Goal: Transaction & Acquisition: Obtain resource

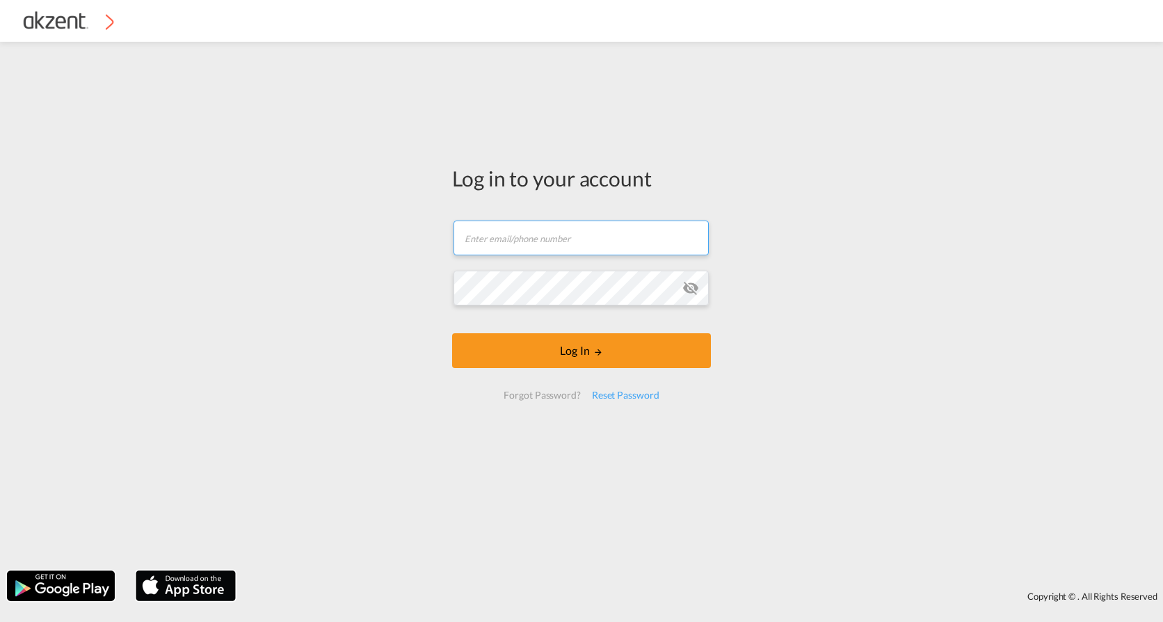
type input "[EMAIL_ADDRESS][DOMAIN_NAME]"
click at [538, 340] on form "[EMAIL_ADDRESS][DOMAIN_NAME] Email field is required Password field is required…" at bounding box center [581, 310] width 259 height 207
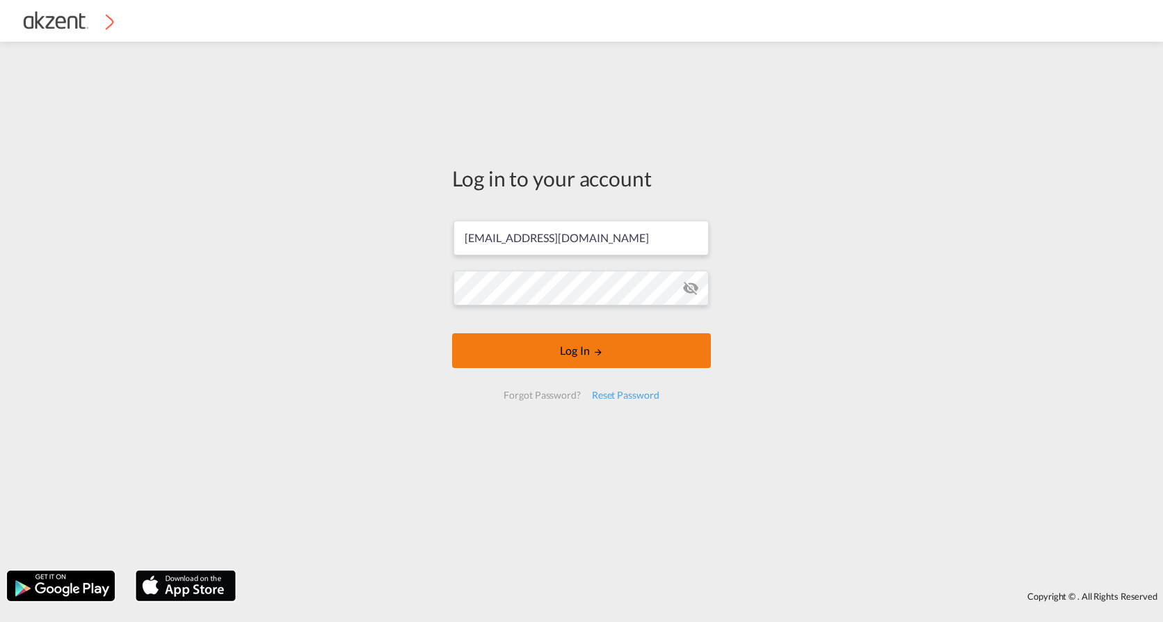
click at [537, 352] on button "Log In" at bounding box center [581, 350] width 259 height 35
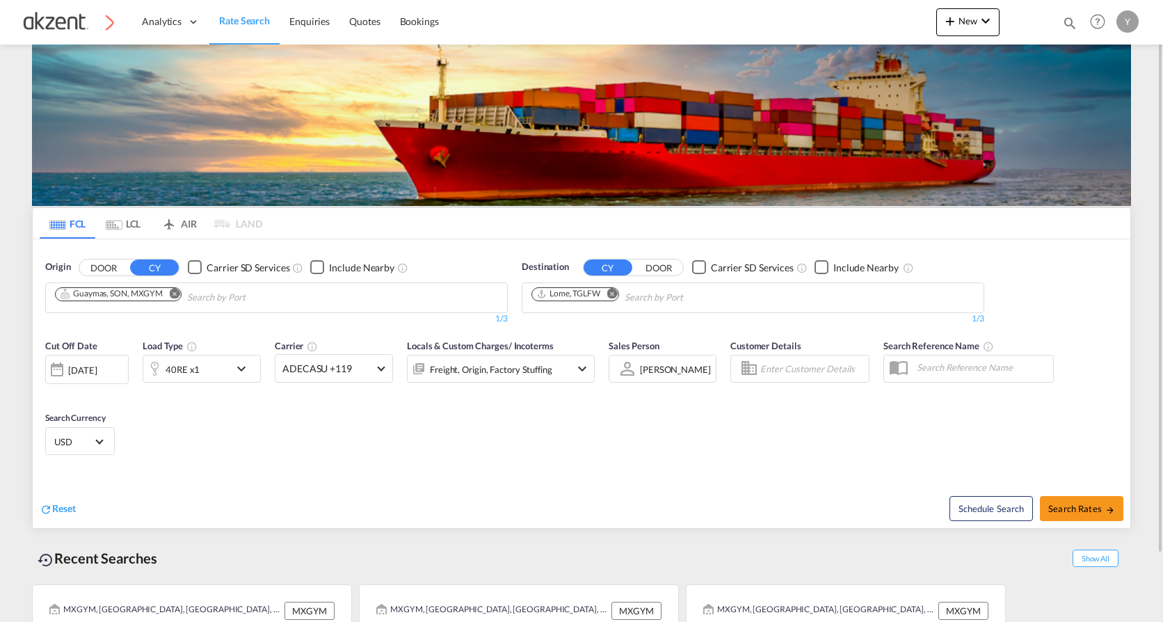
drag, startPoint x: 52, startPoint y: 509, endPoint x: 63, endPoint y: 475, distance: 35.6
click at [51, 510] on div "Reset" at bounding box center [58, 508] width 36 height 15
click at [155, 303] on input "Chips input." at bounding box center [121, 298] width 132 height 22
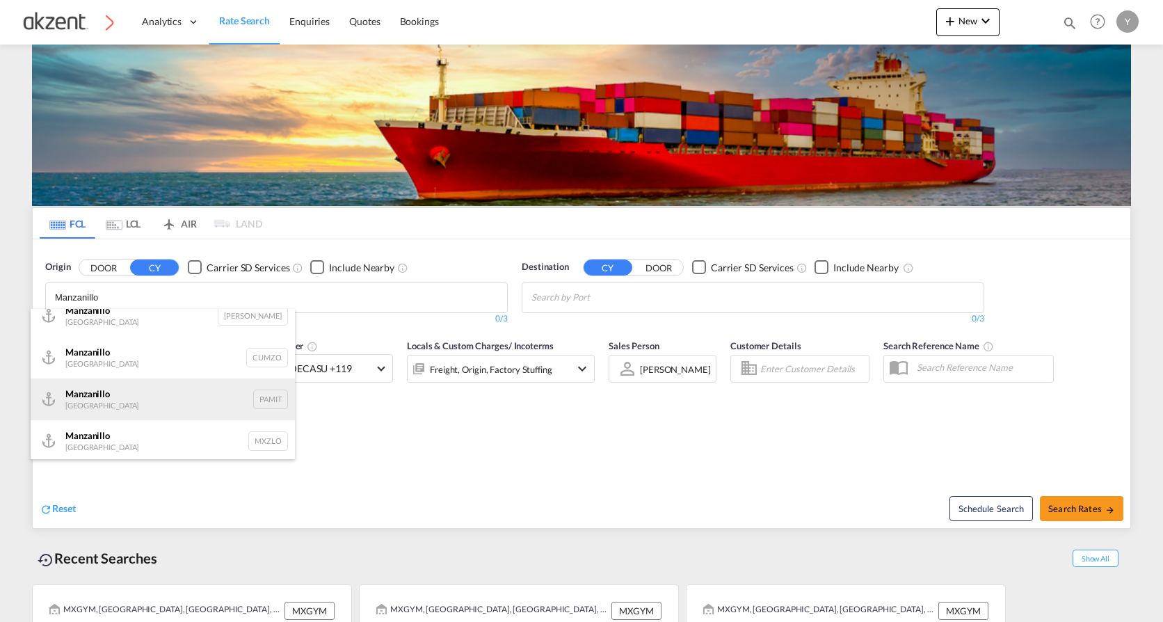
scroll to position [17, 0]
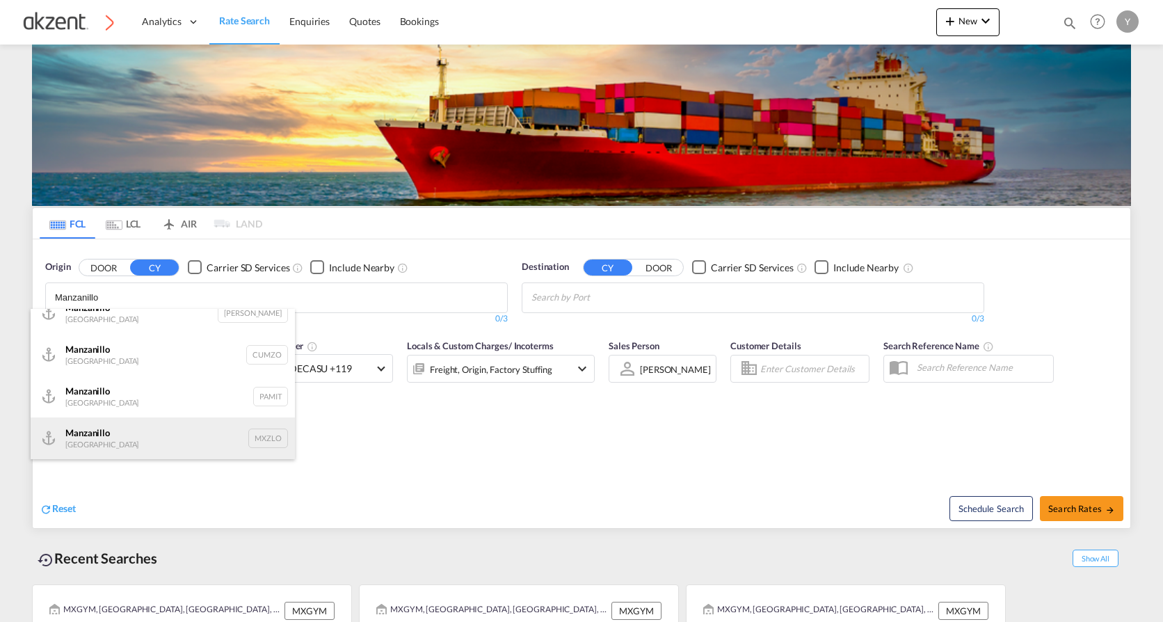
type input "Manzanillo"
click at [145, 447] on div "Manzanillo Mexico MXZLO" at bounding box center [163, 438] width 264 height 42
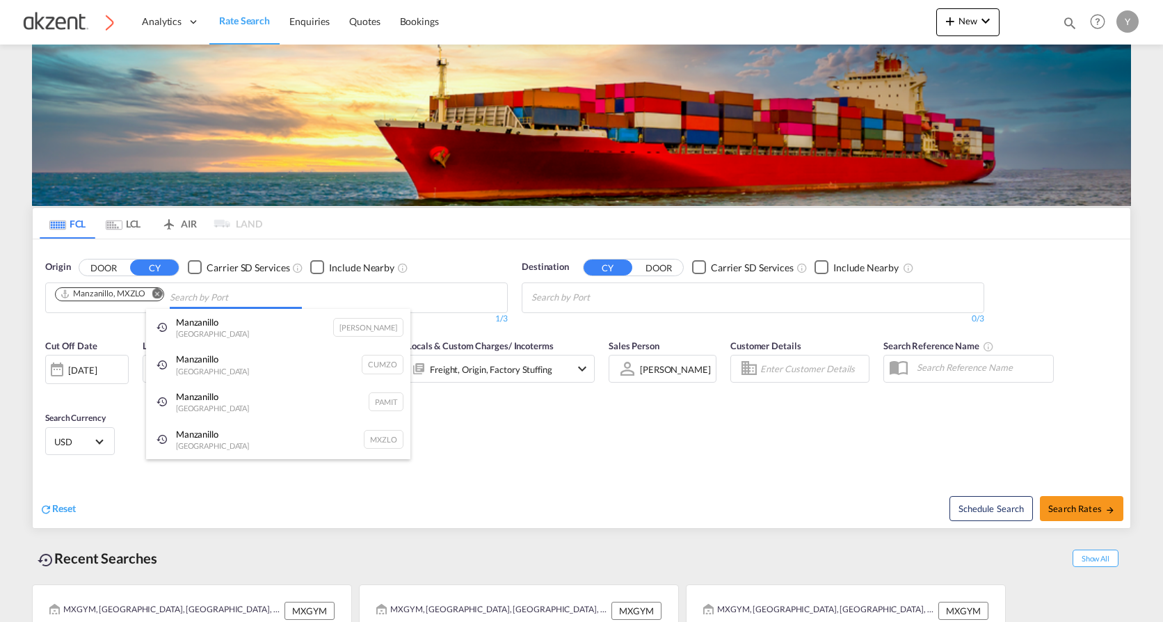
scroll to position [0, 0]
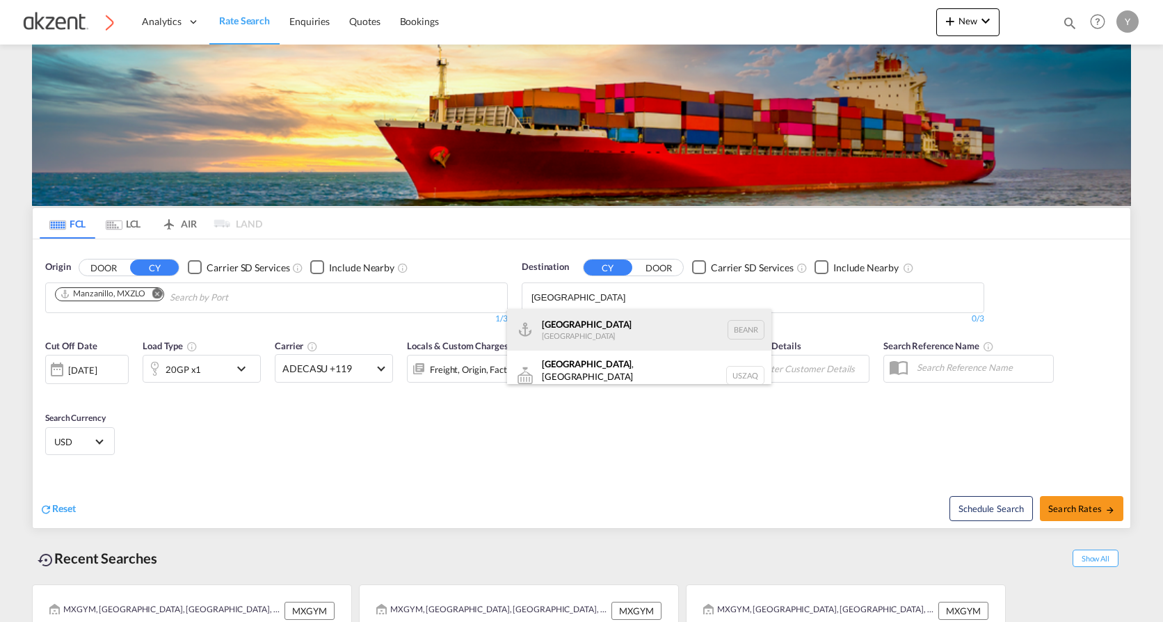
type input "[GEOGRAPHIC_DATA]"
click at [596, 321] on div "[GEOGRAPHIC_DATA] [GEOGRAPHIC_DATA] BEANR" at bounding box center [639, 330] width 264 height 42
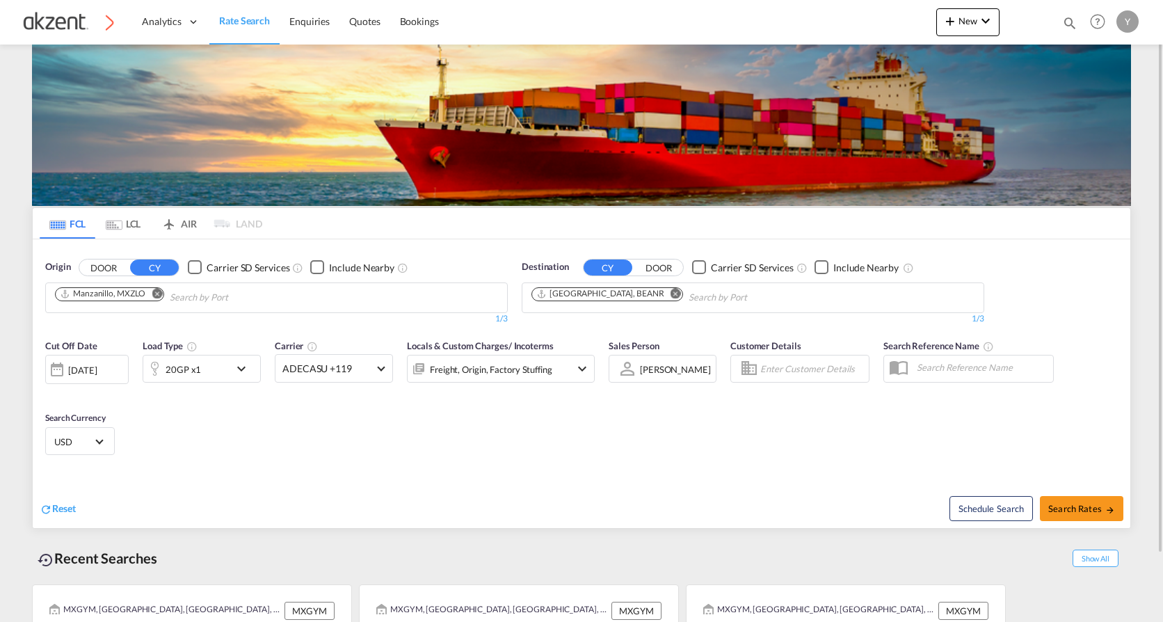
click at [97, 371] on div "[DATE]" at bounding box center [82, 370] width 29 height 13
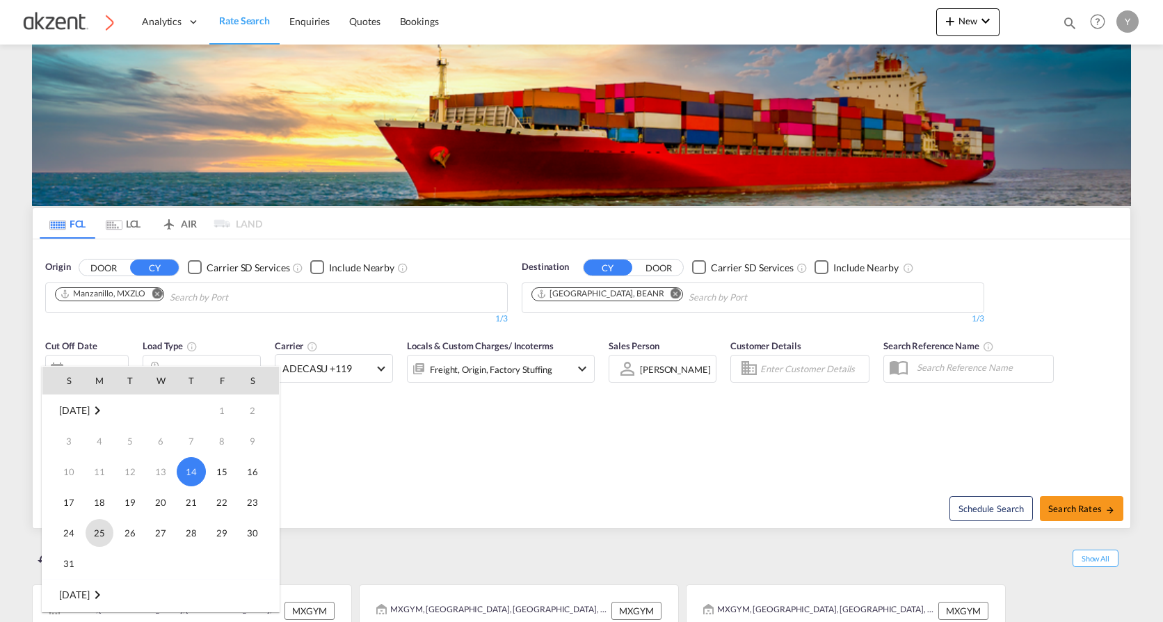
click at [99, 536] on span "25" at bounding box center [100, 533] width 28 height 28
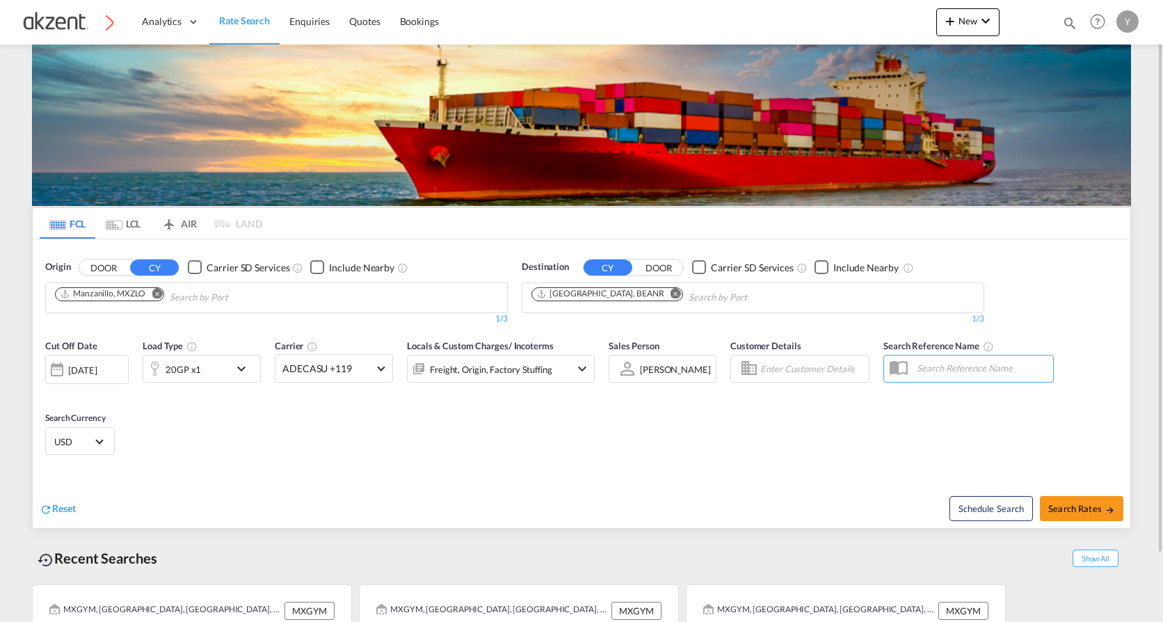
click at [235, 374] on md-icon "icon-chevron-down" at bounding box center [245, 368] width 24 height 17
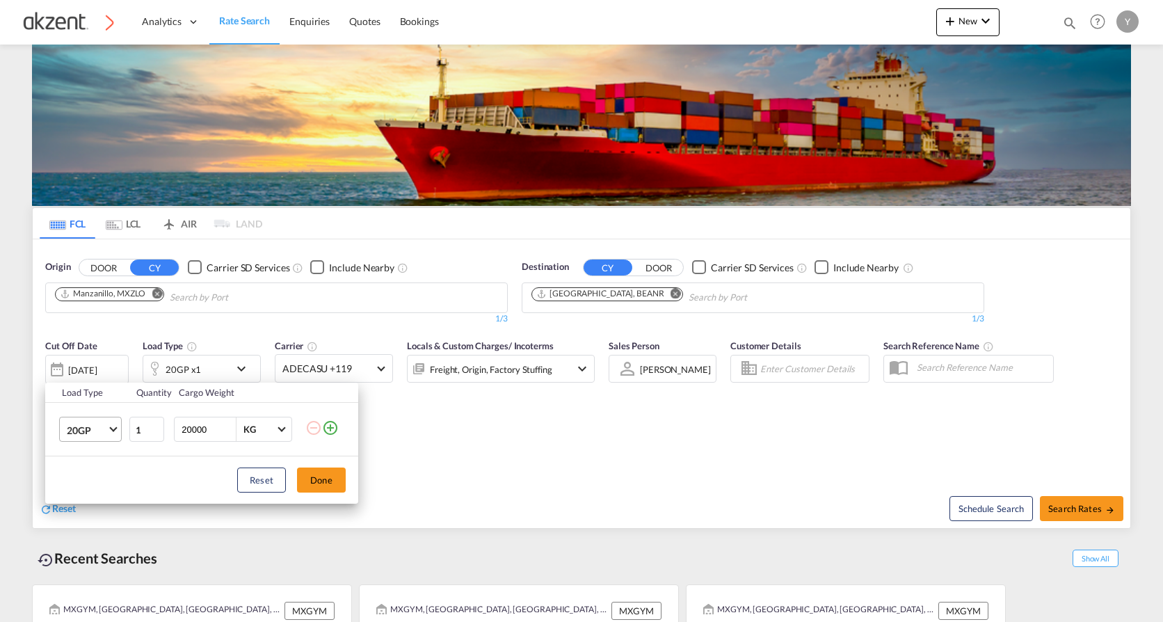
click at [97, 434] on span "20GP" at bounding box center [87, 431] width 40 height 14
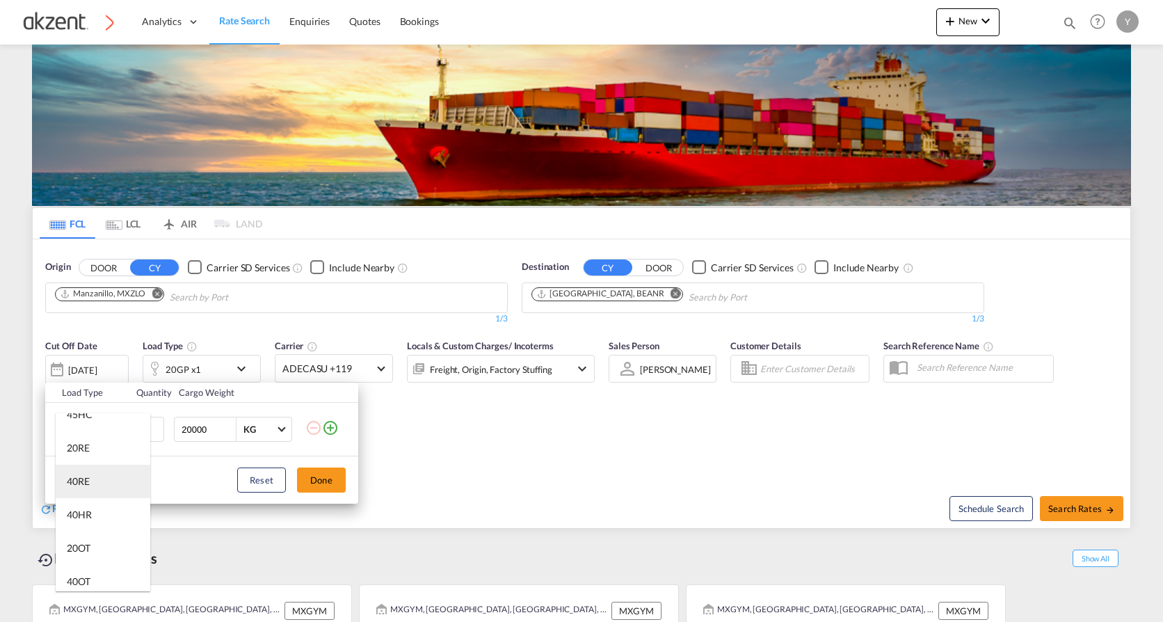
scroll to position [139, 0]
click at [107, 499] on md-option "40HR" at bounding box center [103, 490] width 95 height 33
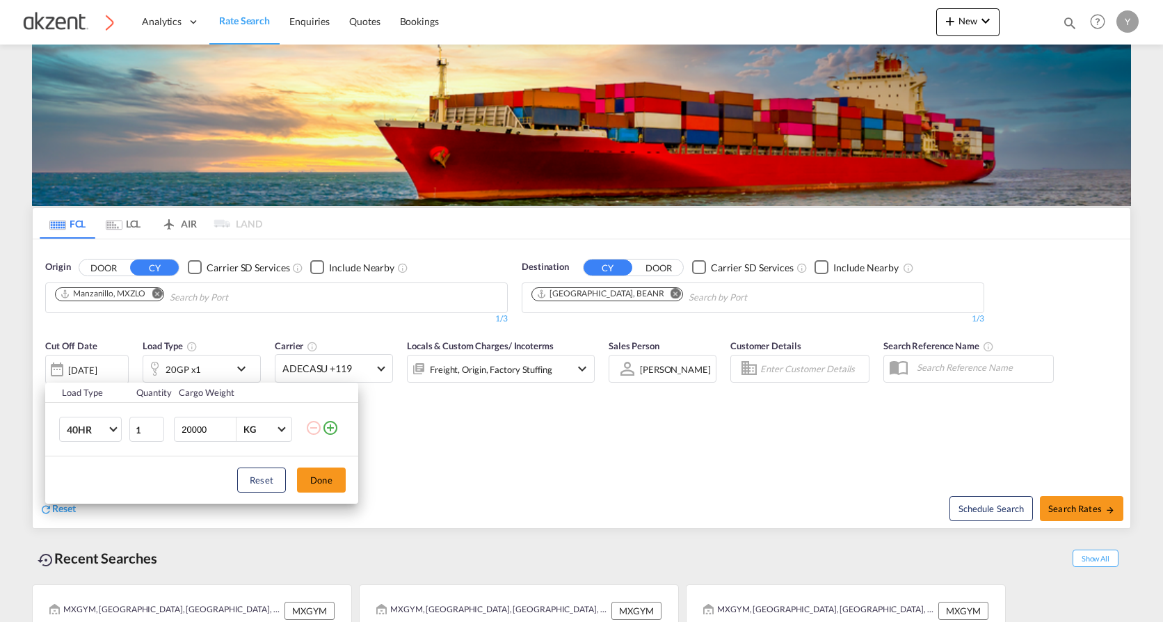
click at [331, 431] on md-icon "icon-plus-circle-outline" at bounding box center [330, 427] width 17 height 17
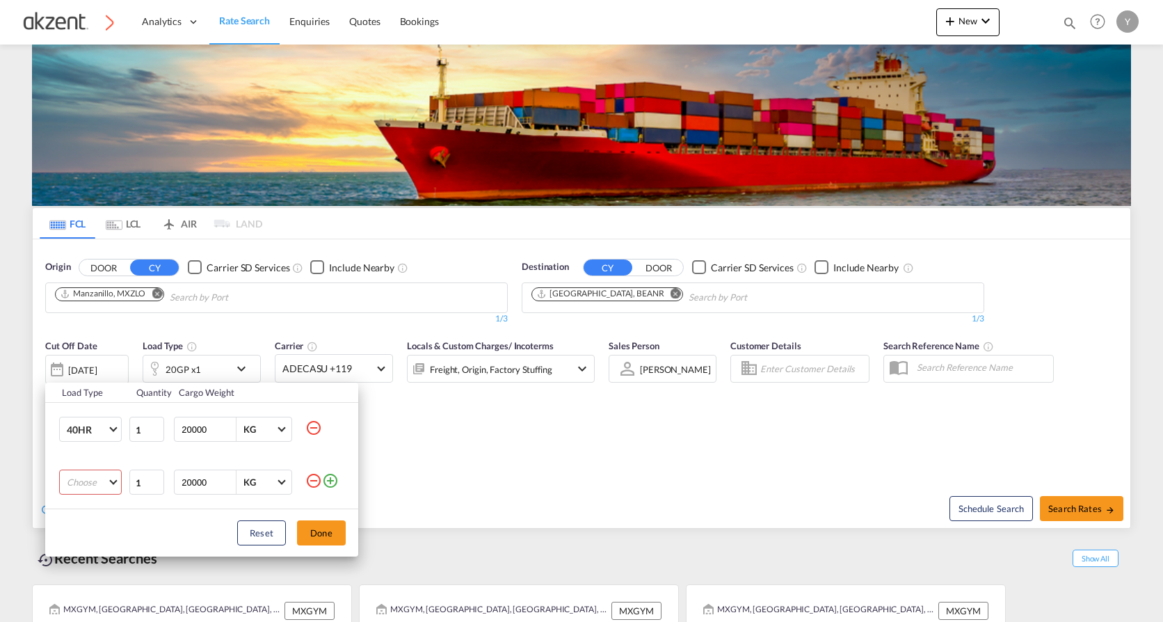
click at [331, 431] on td at bounding box center [331, 430] width 53 height 54
click at [312, 483] on md-icon "icon-minus-circle-outline" at bounding box center [313, 480] width 17 height 17
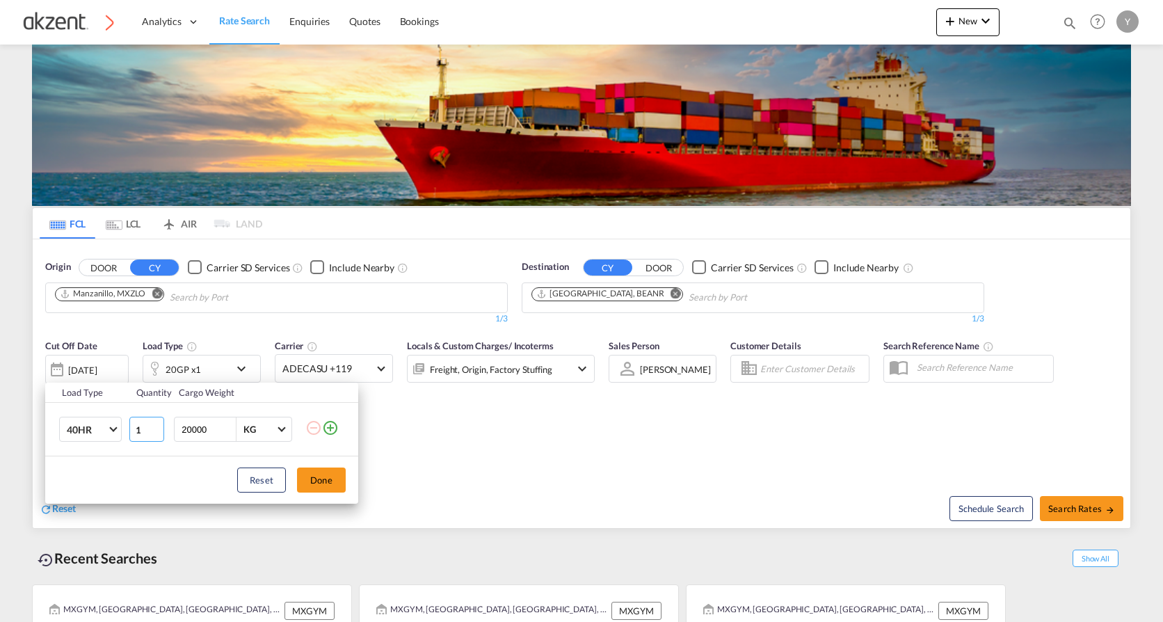
click at [150, 434] on input "1" at bounding box center [146, 429] width 35 height 25
click at [158, 424] on input "2" at bounding box center [146, 429] width 35 height 25
click at [158, 424] on input "3" at bounding box center [146, 429] width 35 height 25
click at [158, 424] on input "4" at bounding box center [146, 429] width 35 height 25
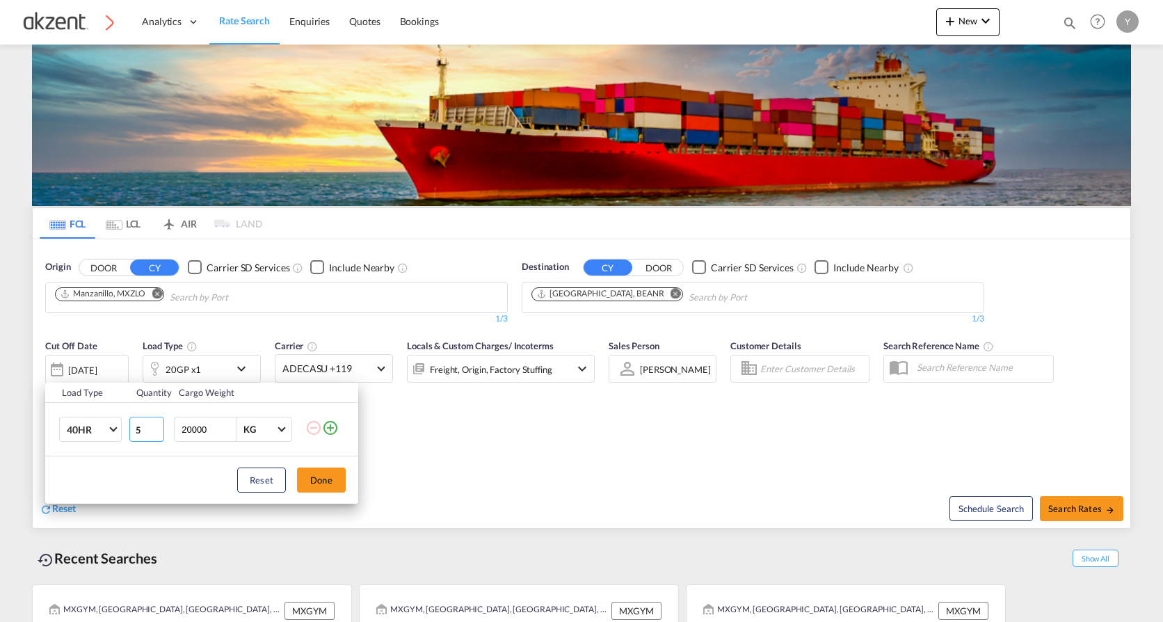
click at [158, 424] on input "5" at bounding box center [146, 429] width 35 height 25
click at [157, 433] on input "4" at bounding box center [146, 429] width 35 height 25
click at [157, 433] on input "3" at bounding box center [146, 429] width 35 height 25
click at [157, 433] on input "2" at bounding box center [146, 429] width 35 height 25
click at [157, 433] on input "1" at bounding box center [146, 429] width 35 height 25
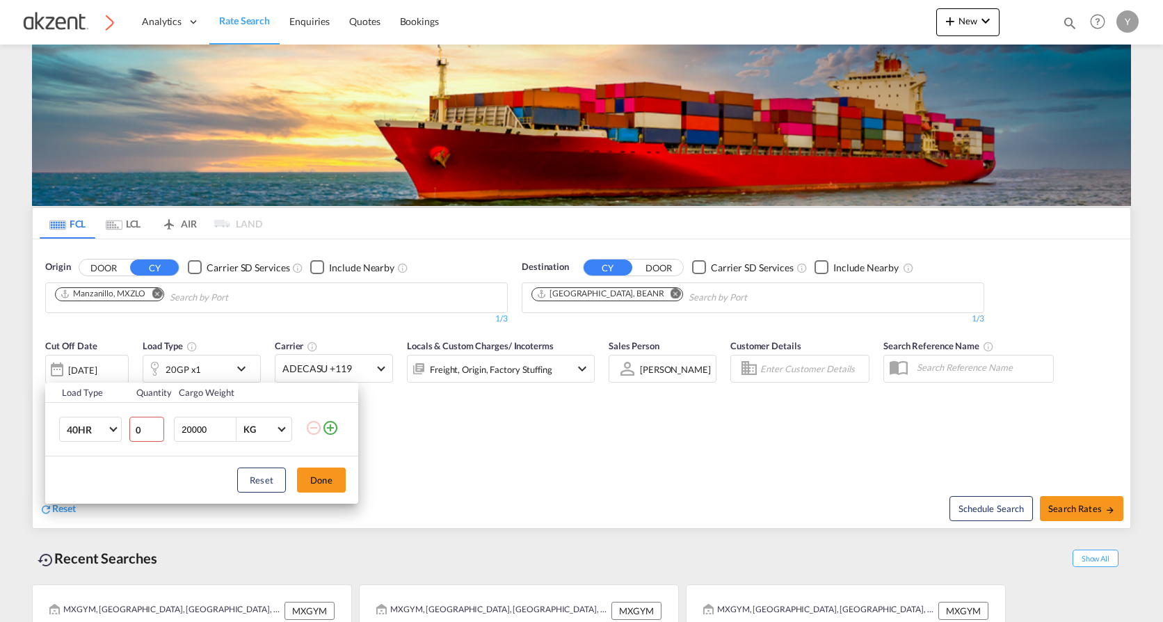
click at [157, 433] on input "0" at bounding box center [146, 429] width 35 height 25
type input "1"
click at [159, 427] on input "1" at bounding box center [146, 429] width 35 height 25
click at [330, 478] on button "Done" at bounding box center [321, 479] width 49 height 25
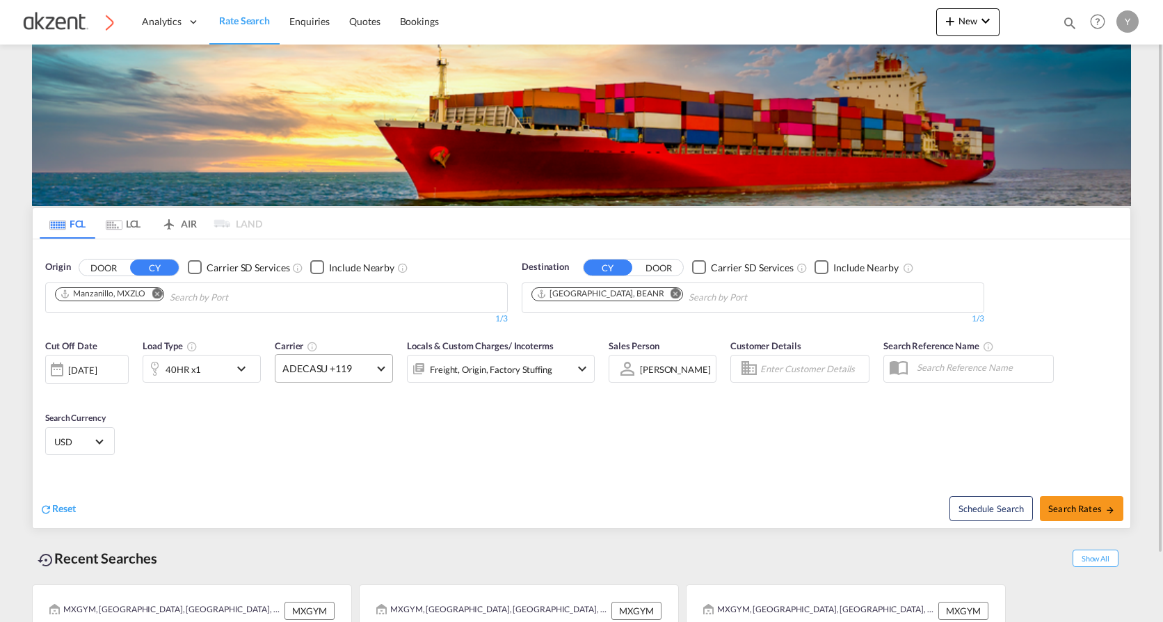
click at [320, 368] on span "ADECASU +119" at bounding box center [327, 369] width 90 height 14
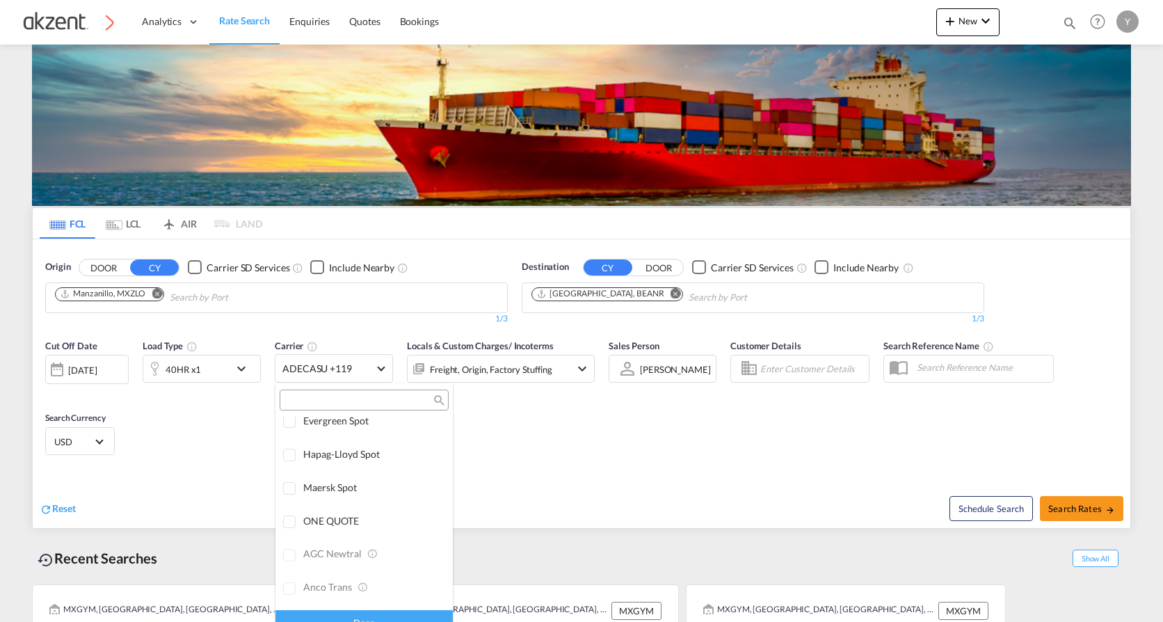
scroll to position [0, 0]
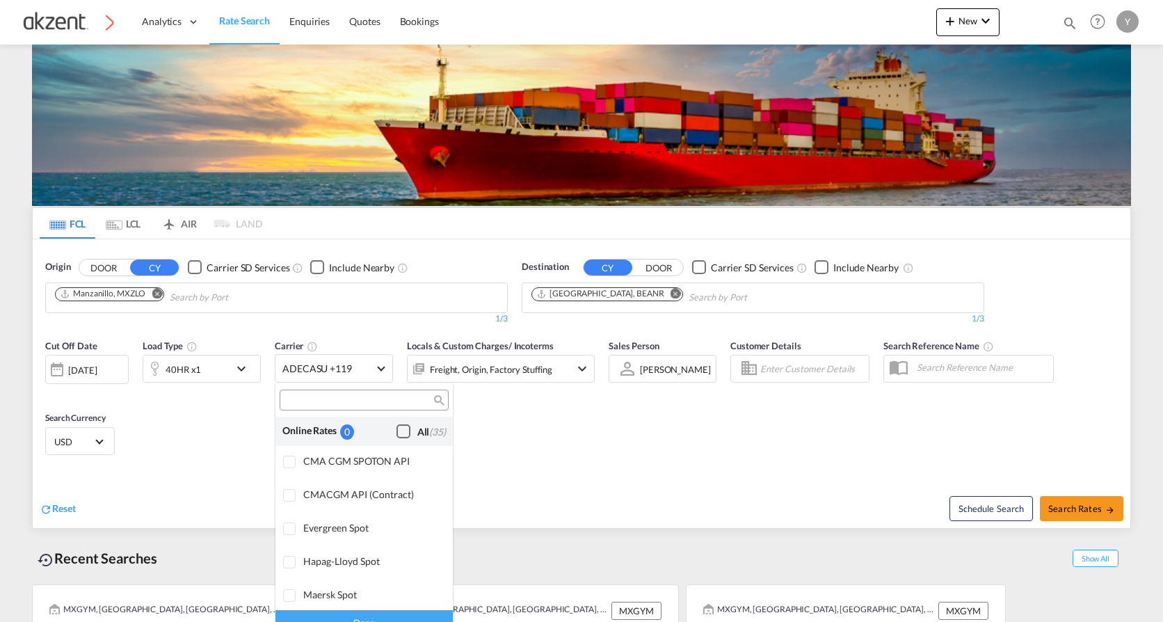
click at [396, 431] on div "Checkbox No Ink" at bounding box center [403, 431] width 14 height 14
click at [529, 450] on md-backdrop at bounding box center [581, 311] width 1163 height 622
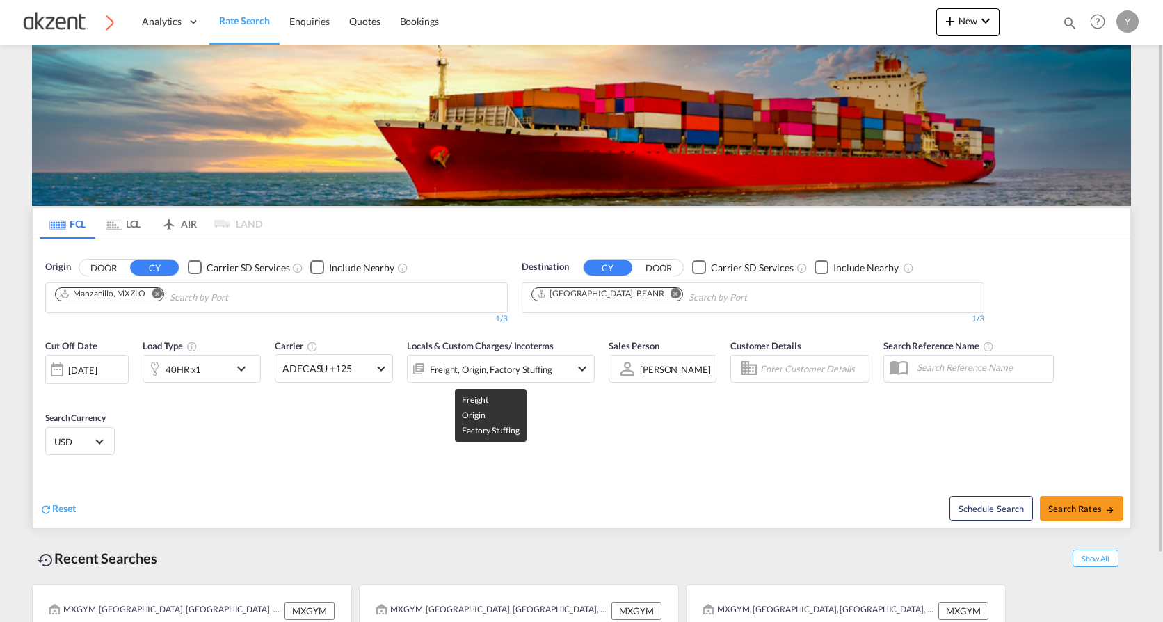
click at [440, 371] on div "Freight, Origin, Factory Stuffing" at bounding box center [491, 369] width 122 height 19
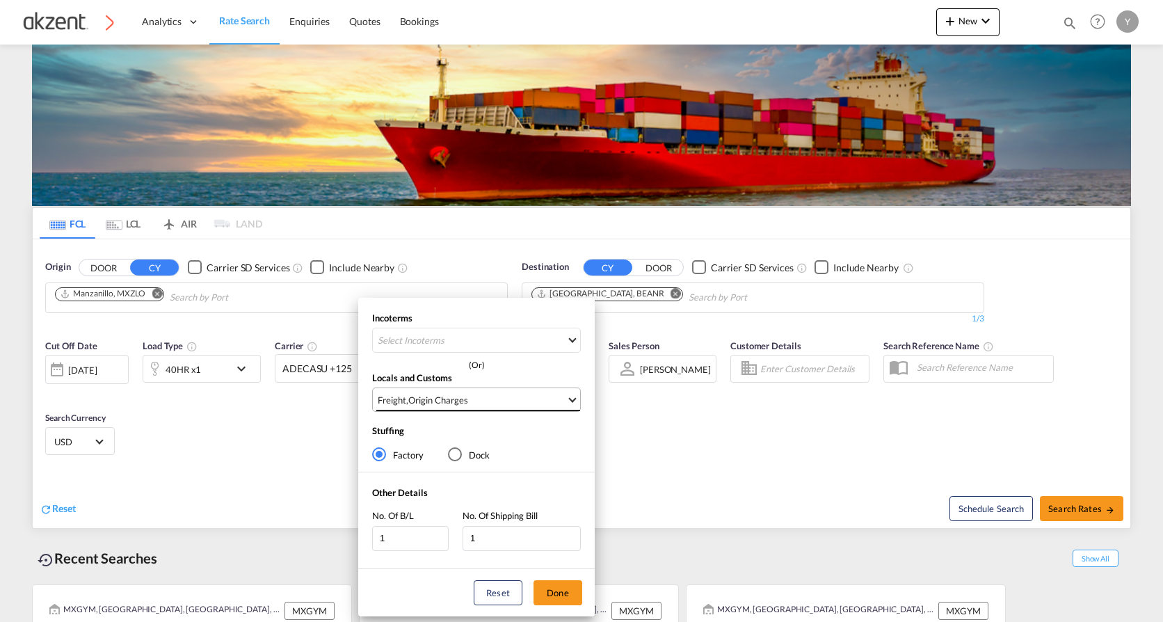
click at [534, 404] on span "Freight , Origin Charges" at bounding box center [472, 400] width 188 height 13
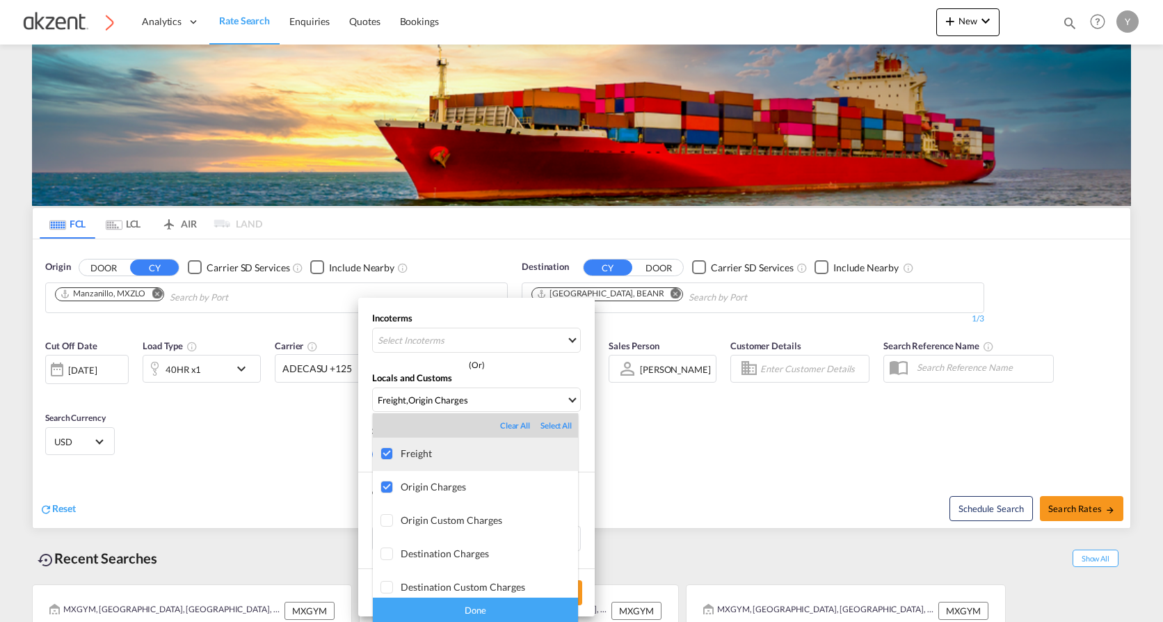
scroll to position [70, 0]
click at [703, 456] on md-backdrop at bounding box center [581, 311] width 1163 height 622
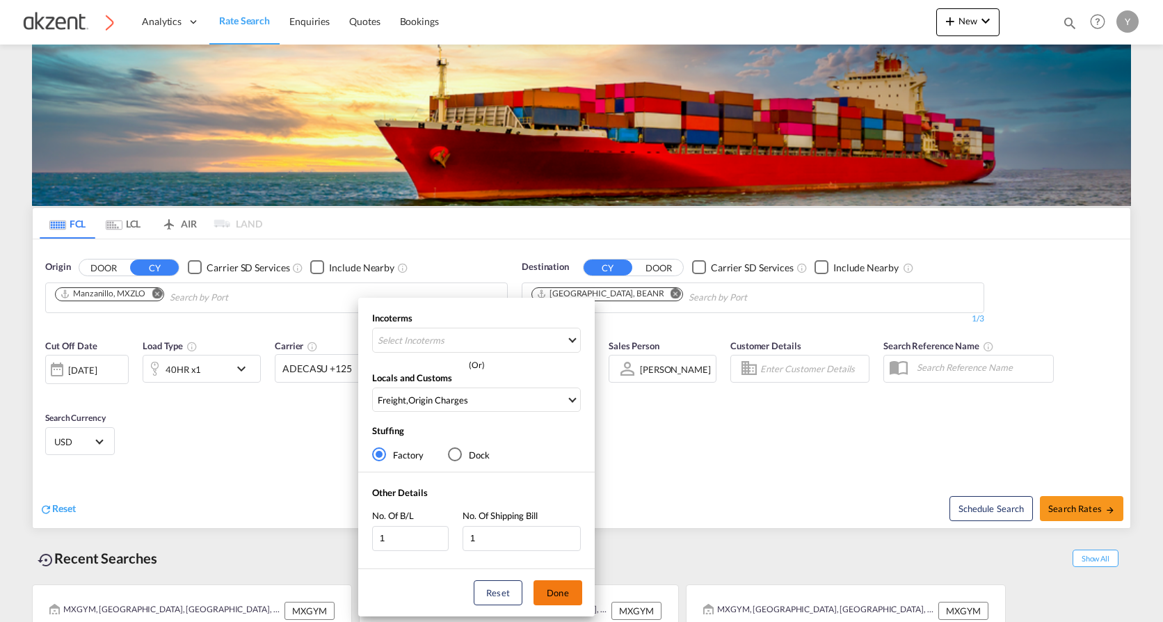
click at [556, 587] on button "Done" at bounding box center [557, 592] width 49 height 25
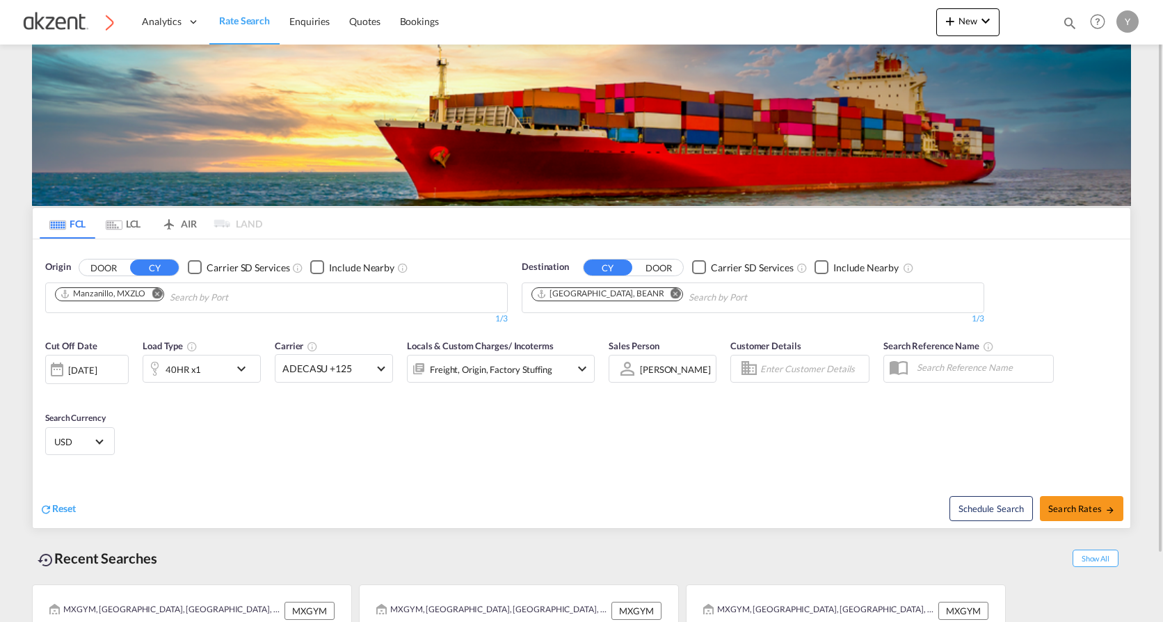
click at [659, 478] on div "Schedule Search Search Rates" at bounding box center [857, 501] width 545 height 54
click at [1089, 507] on span "Search Rates" at bounding box center [1081, 508] width 67 height 11
type input "MXZLO to BEANR / [DATE]"
